Goal: Find specific page/section: Locate item on page

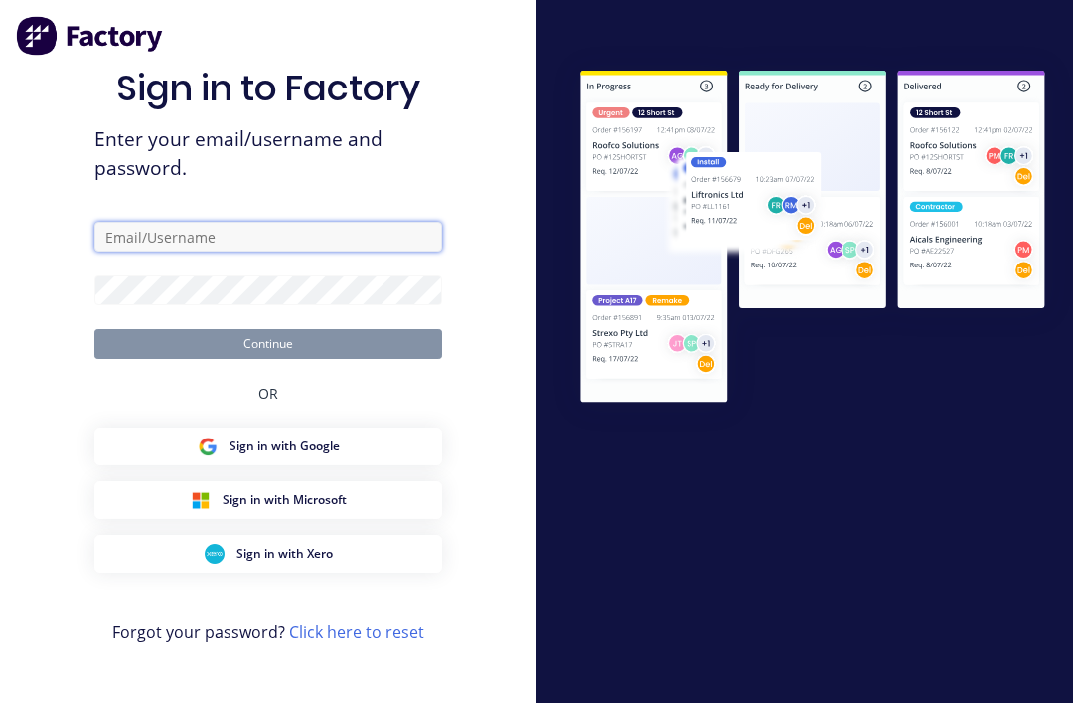
type input "[EMAIL_ADDRESS][DOMAIN_NAME]"
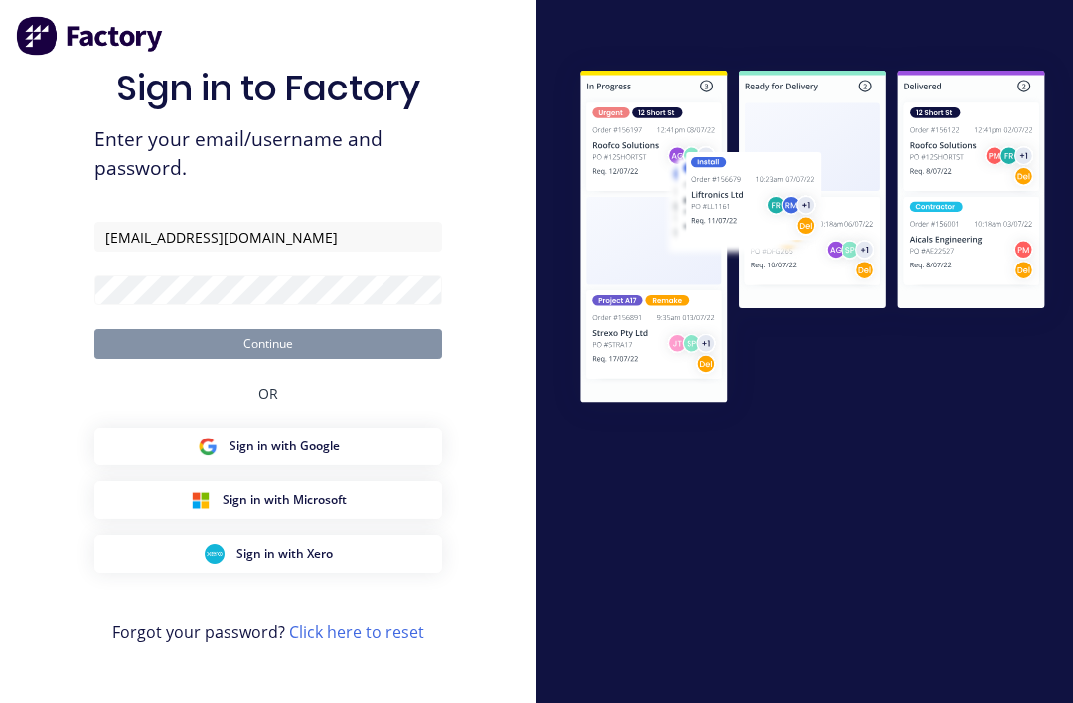
click at [268, 359] on button "Continue" at bounding box center [268, 344] width 348 height 30
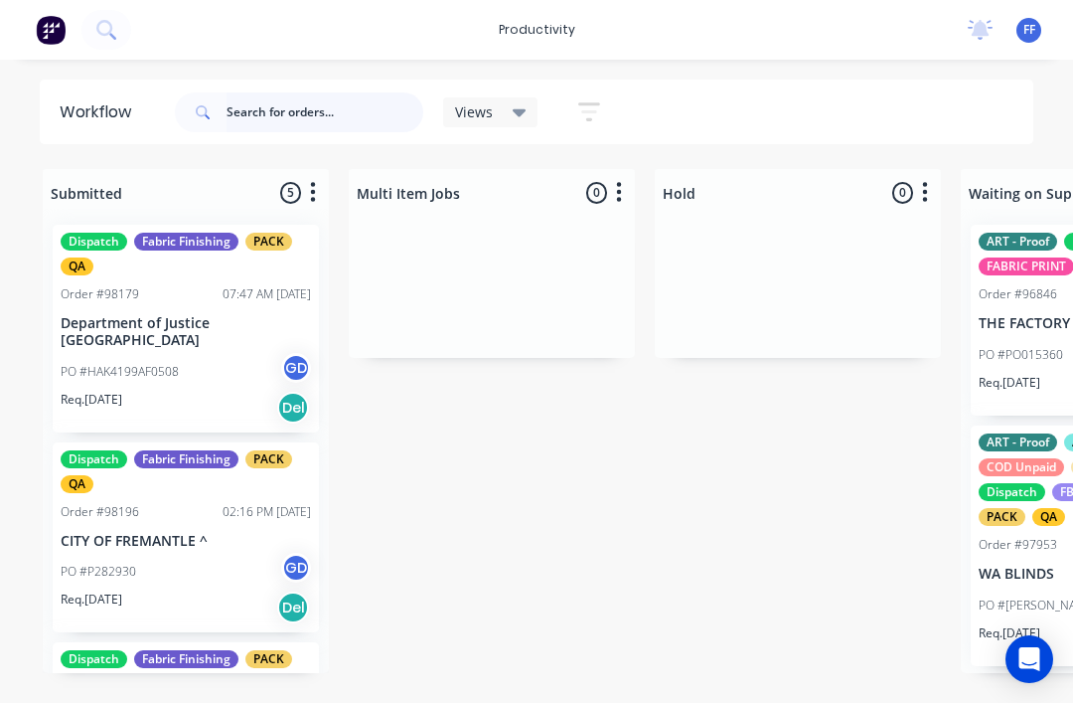
click at [286, 114] on input "text" at bounding box center [325, 112] width 197 height 40
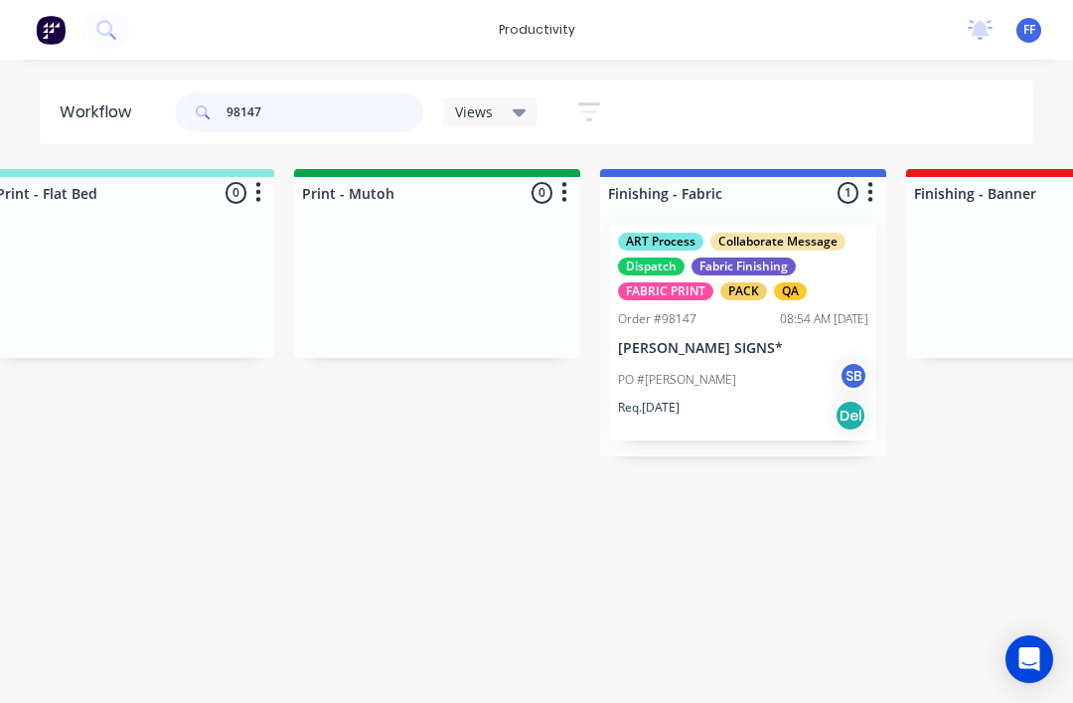
scroll to position [0, 3196]
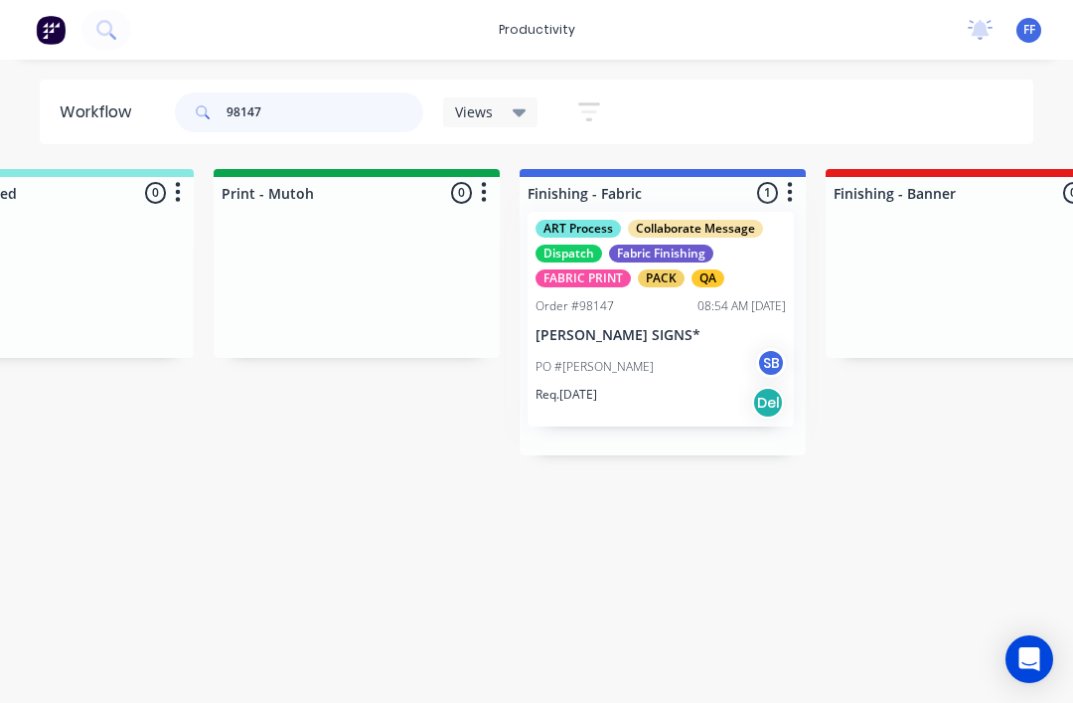
type input "98147/"
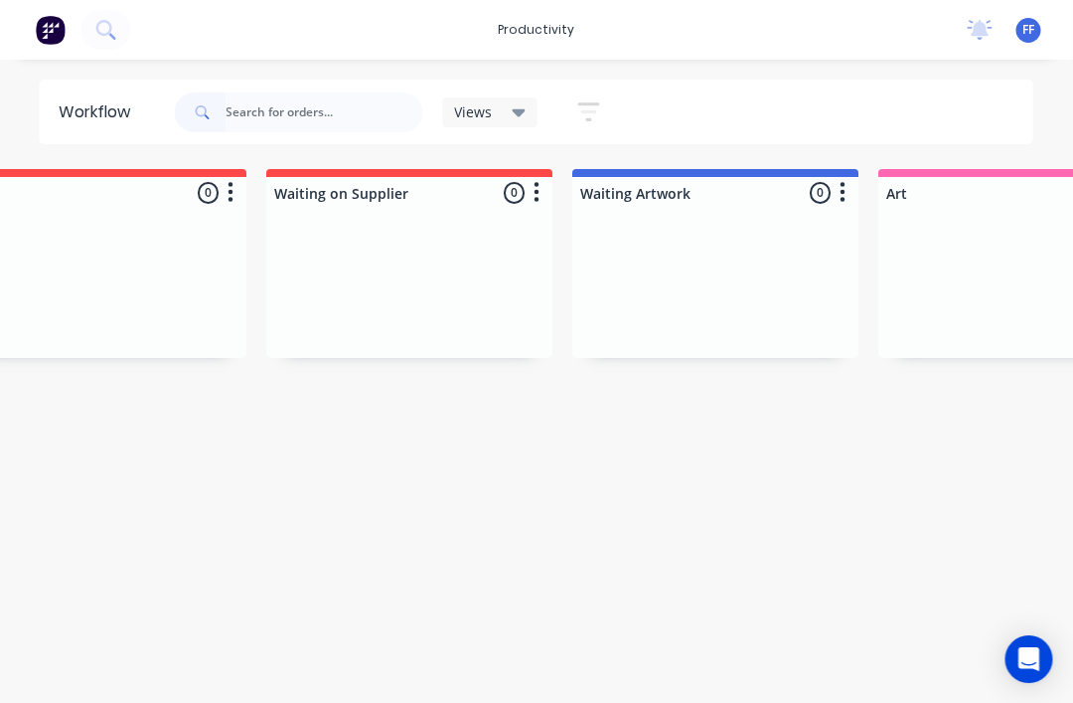
scroll to position [0, 0]
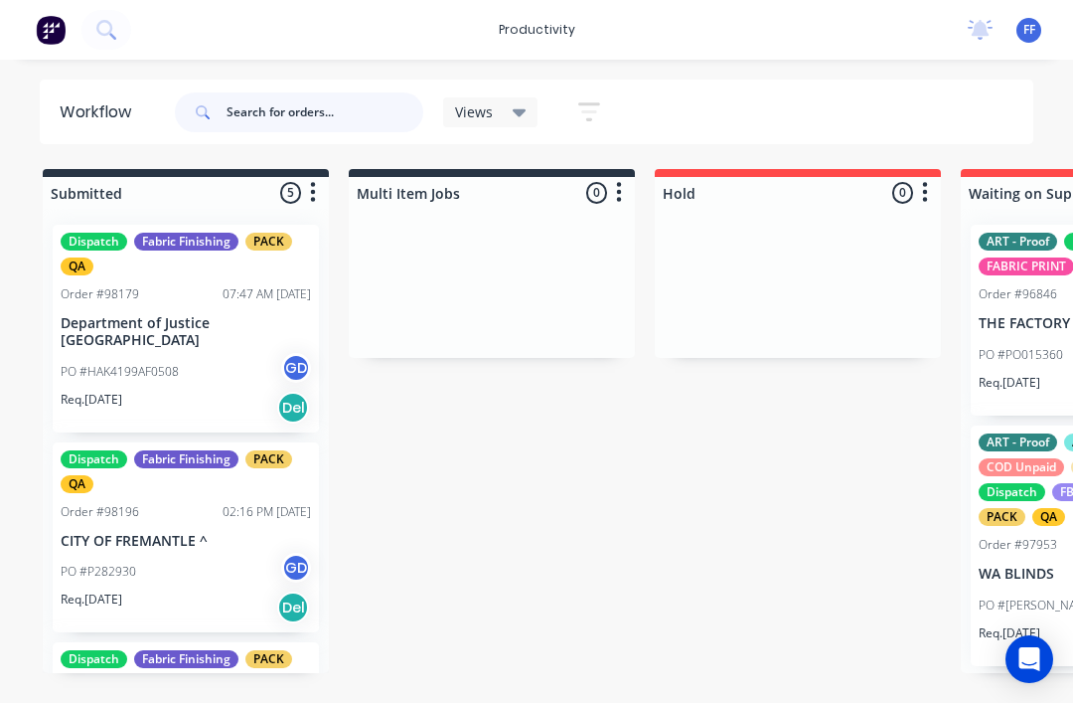
click at [335, 108] on input "text" at bounding box center [325, 112] width 197 height 40
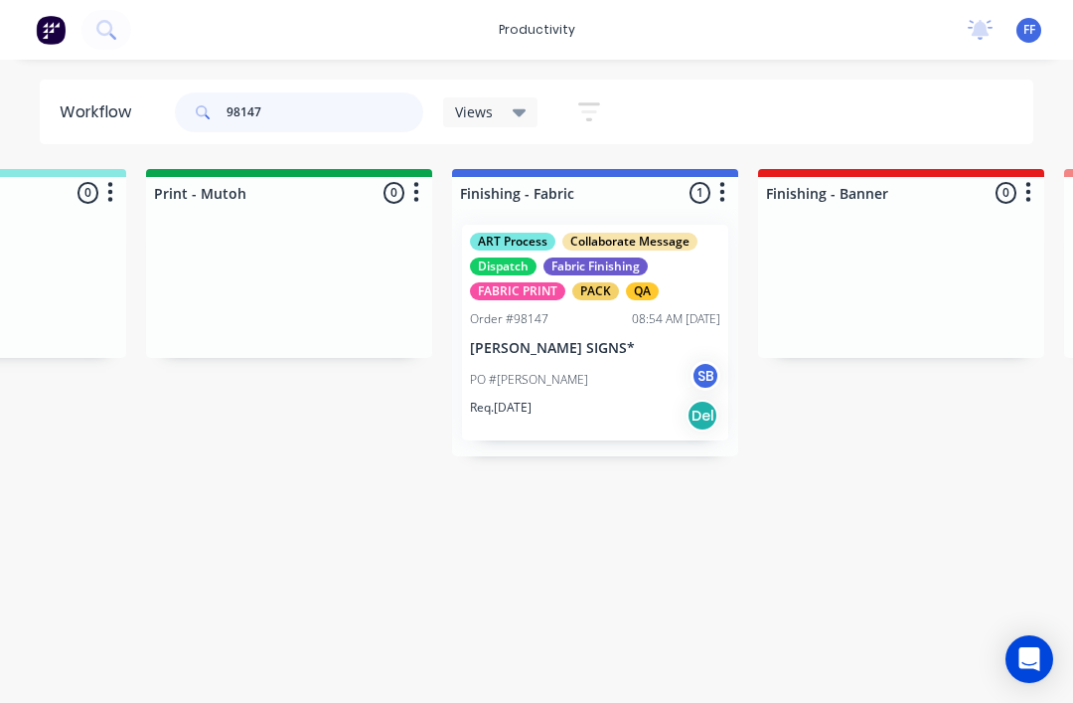
scroll to position [0, 3266]
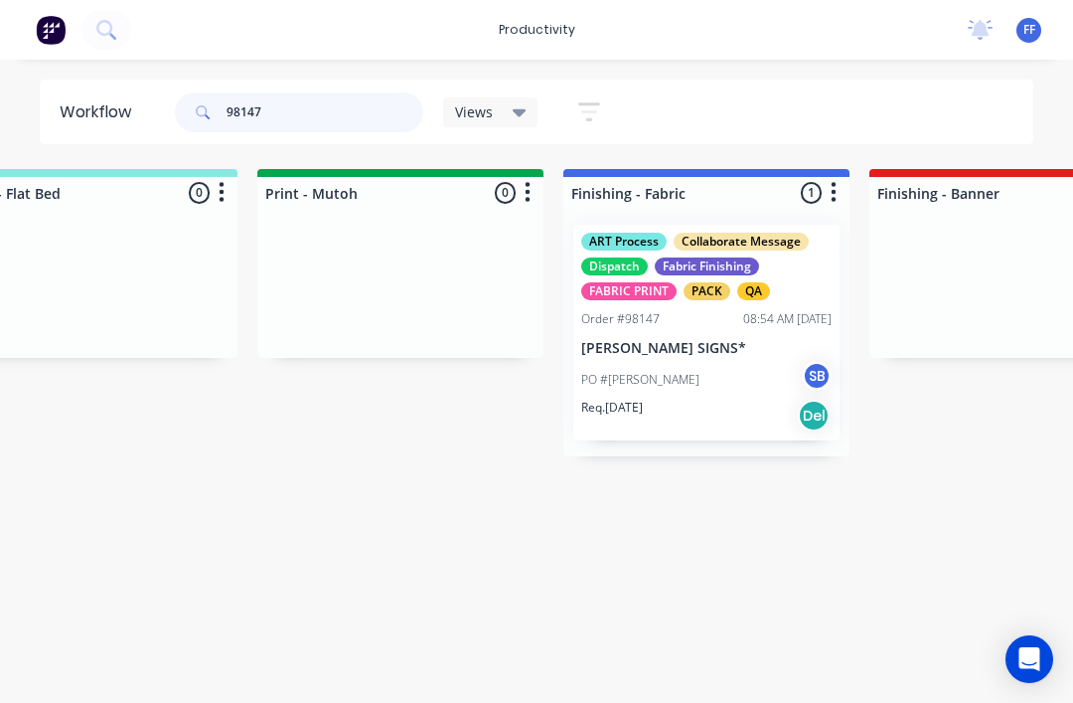
type input "98147"
click at [689, 232] on div "ART Process Collaborate Message Dispatch Fabric Finishing FABRIC PRINT PACK QA …" at bounding box center [706, 333] width 266 height 216
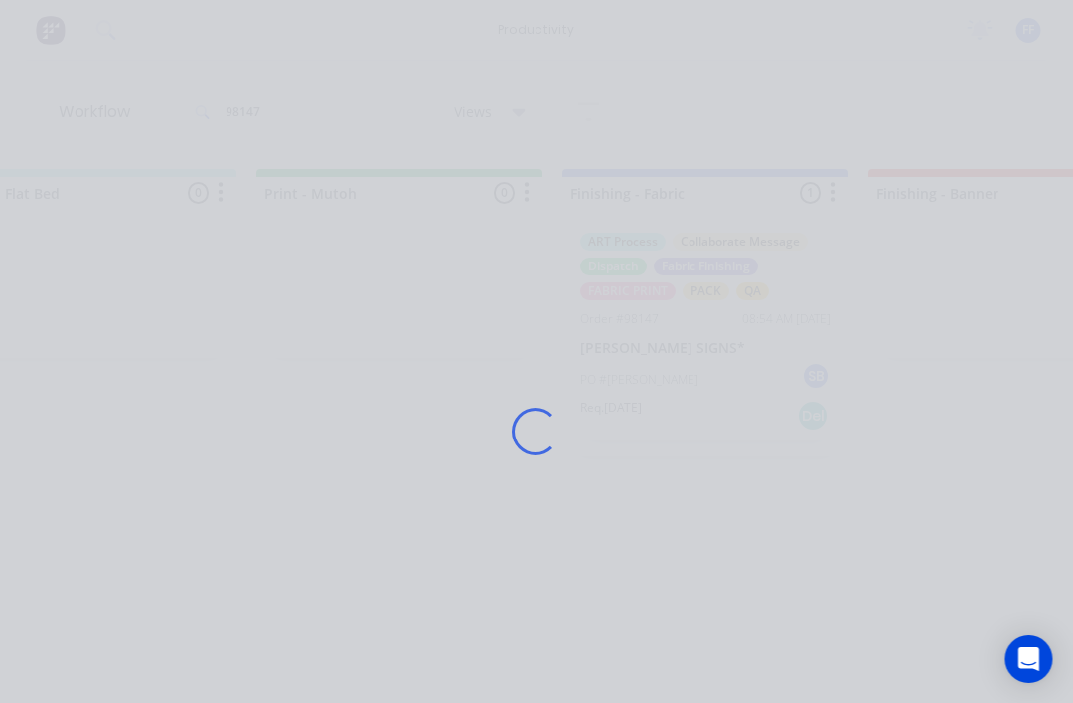
scroll to position [0, 3153]
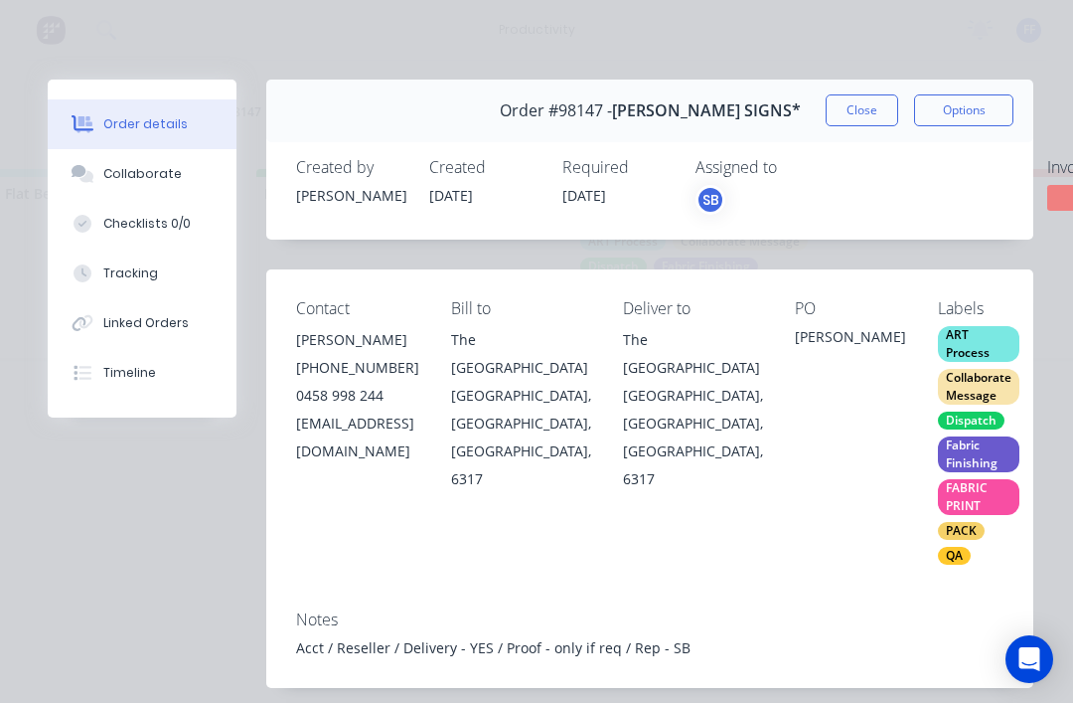
click at [860, 107] on button "Close" at bounding box center [862, 110] width 73 height 32
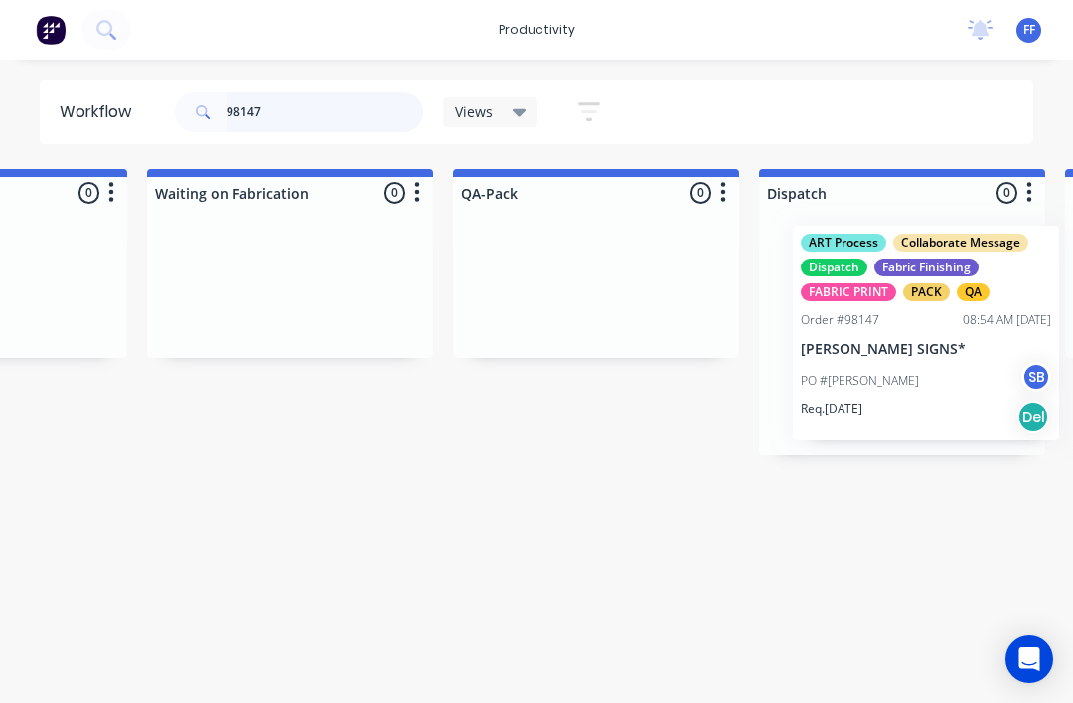
scroll to position [0, 4795]
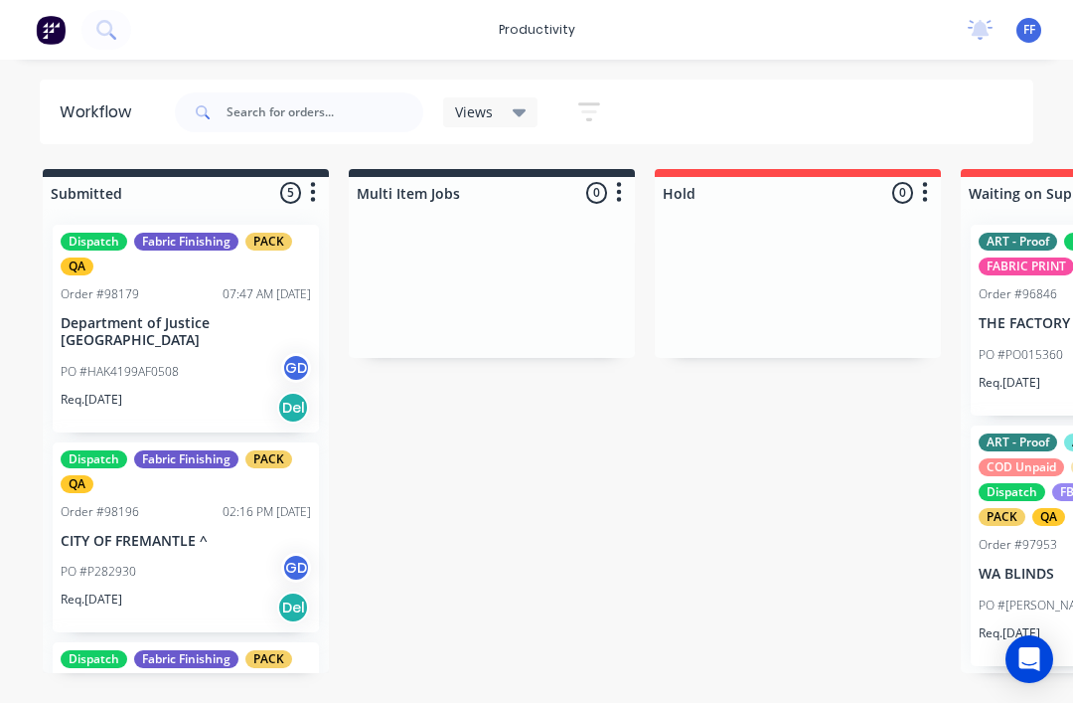
scroll to position [0, 4796]
